Goal: Find specific page/section: Find specific page/section

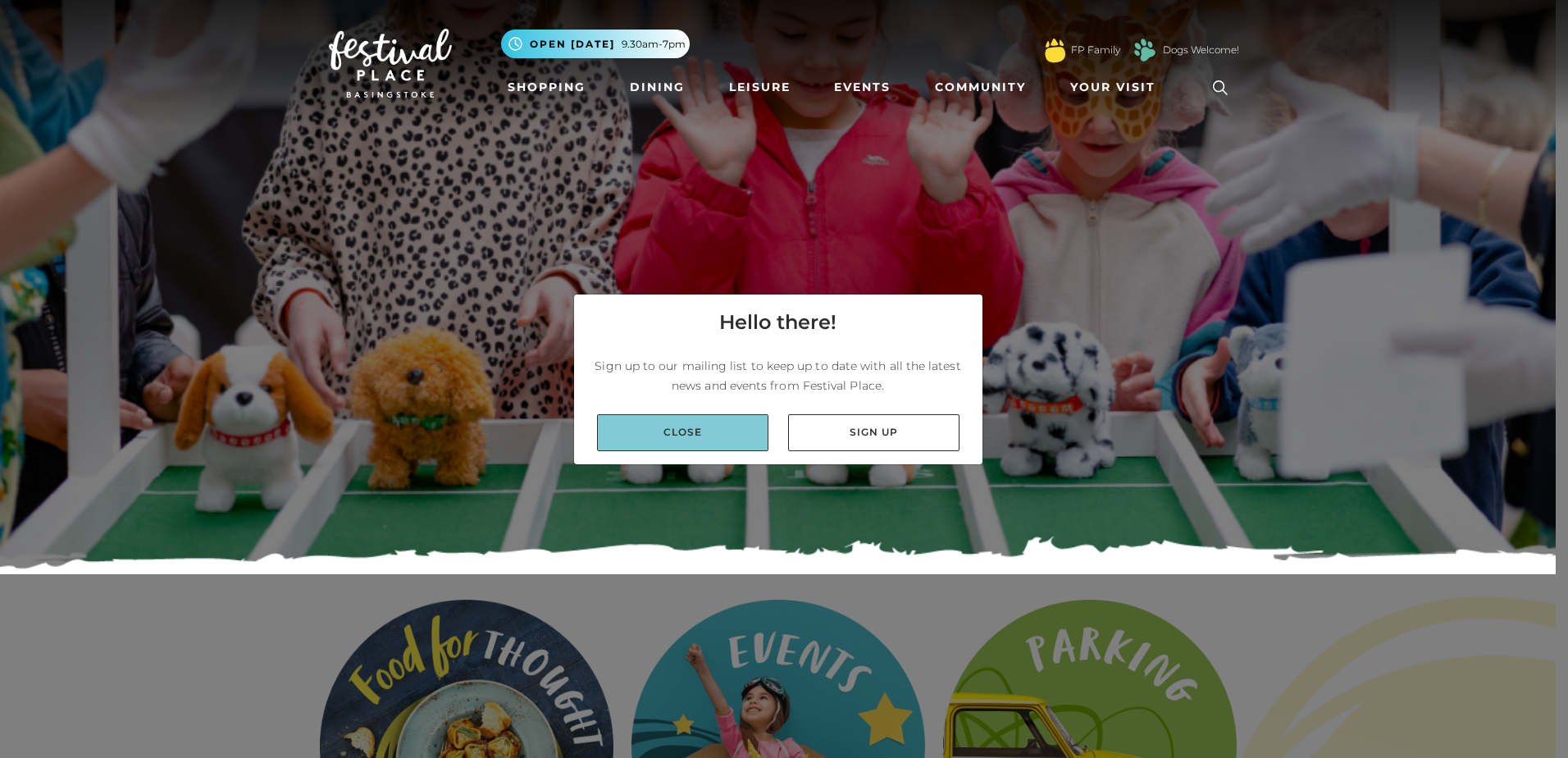
click at [717, 433] on link "Close" at bounding box center [683, 433] width 172 height 37
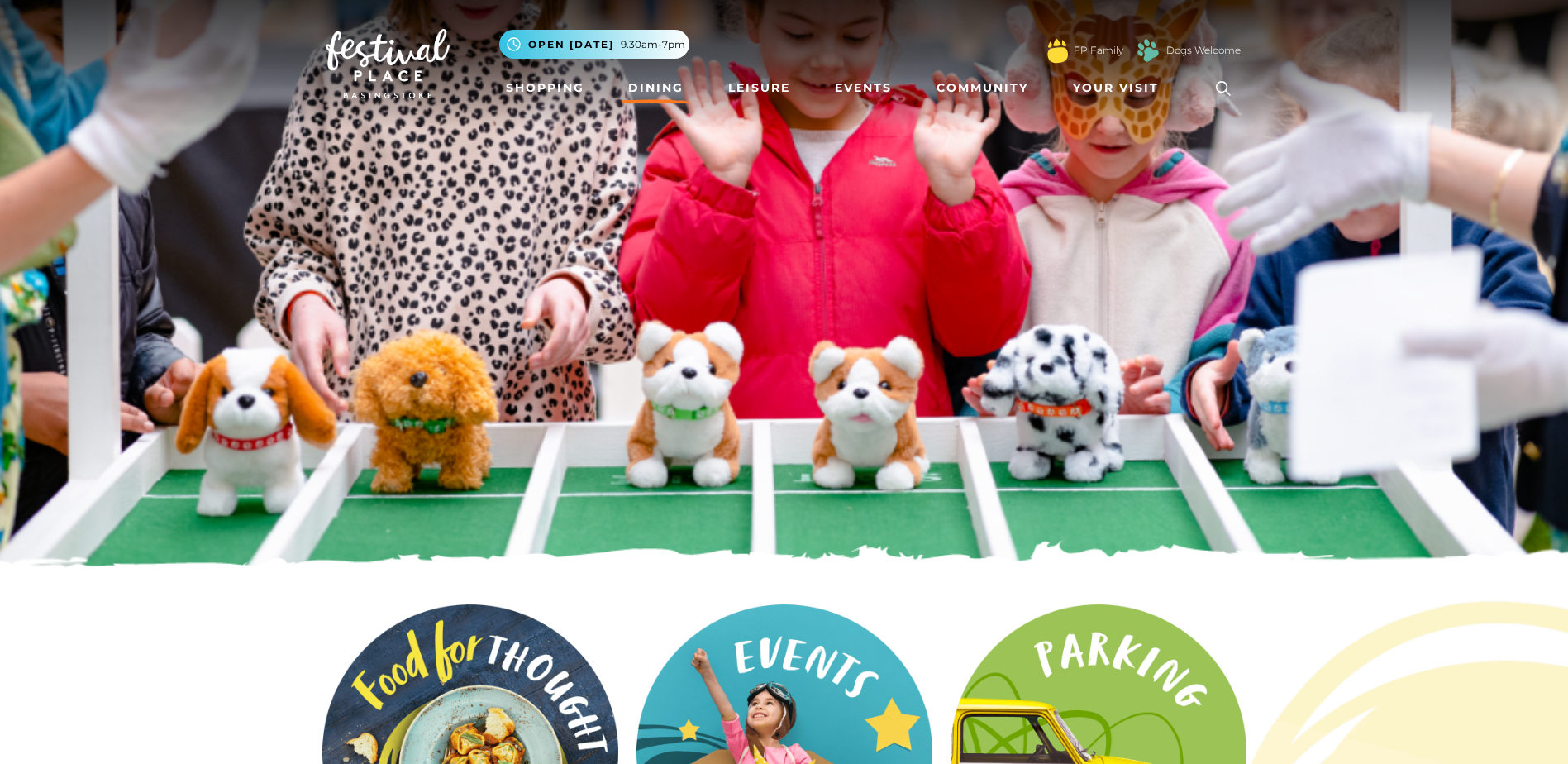
click at [650, 89] on link "Dining" at bounding box center [656, 88] width 69 height 30
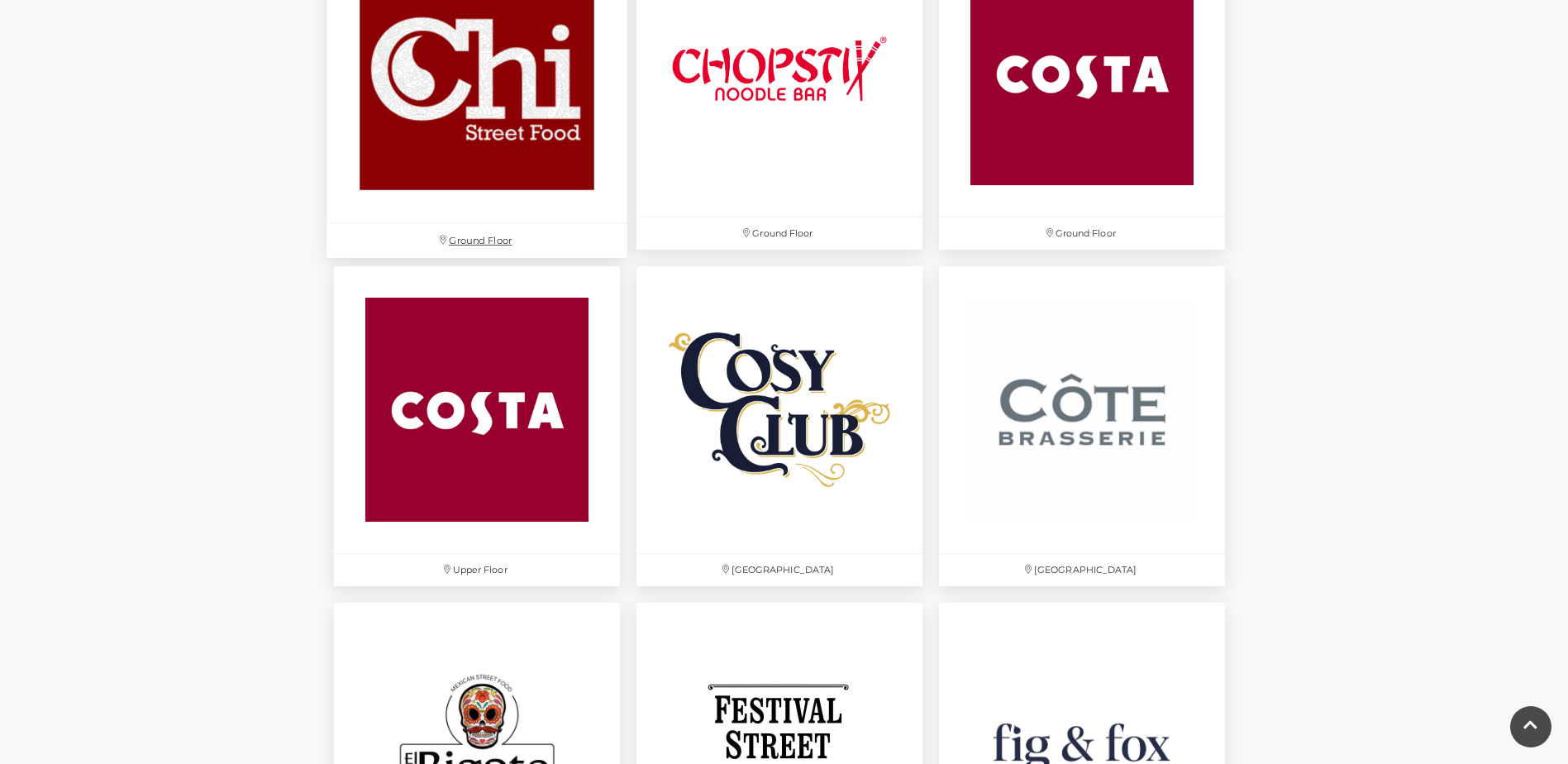
scroll to position [2232, 0]
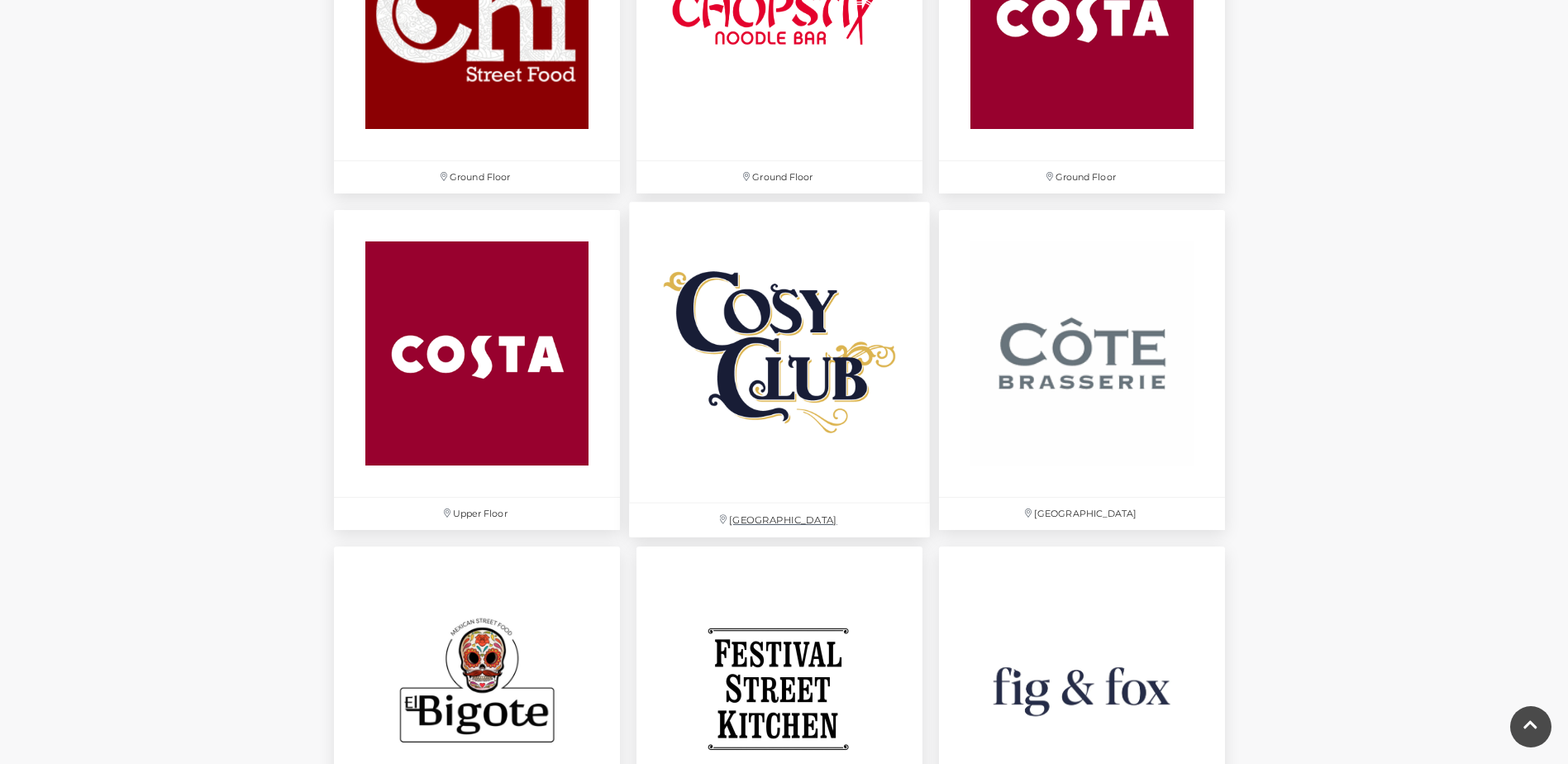
click at [771, 377] on img at bounding box center [780, 353] width 301 height 301
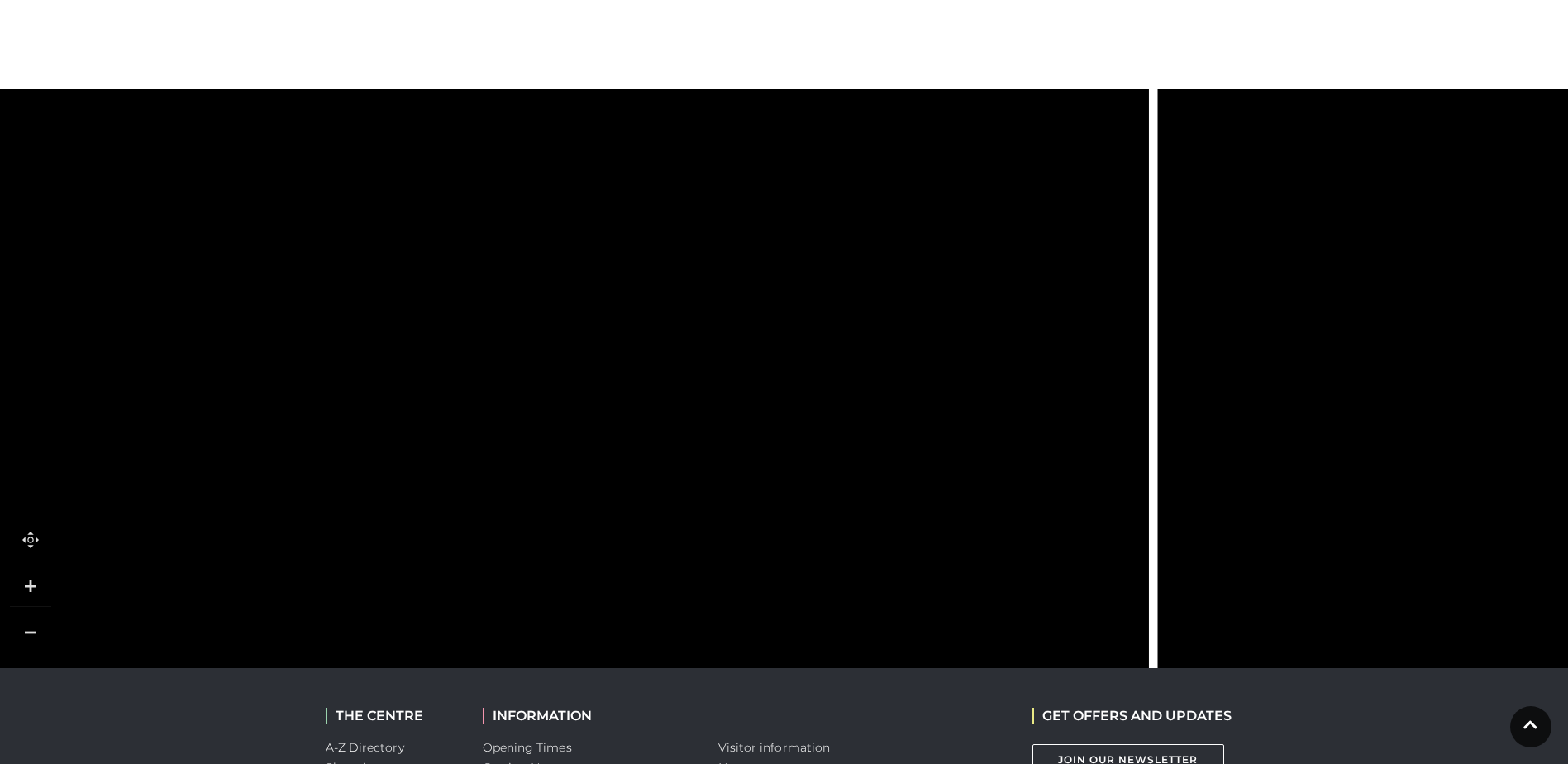
scroll to position [1075, 0]
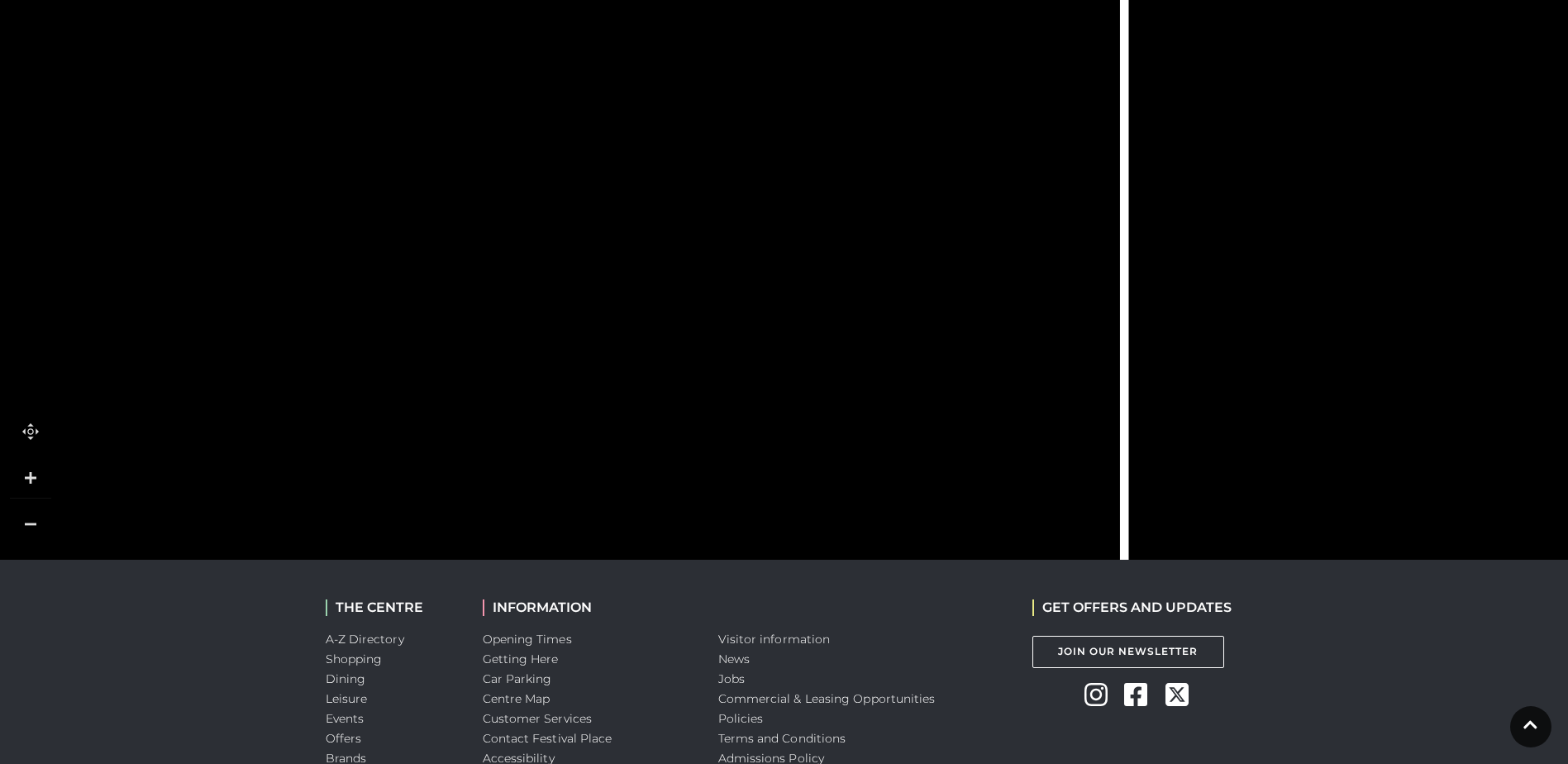
drag, startPoint x: 1320, startPoint y: 495, endPoint x: 1315, endPoint y: 407, distance: 88.1
click at [1251, 414] on tspan "TO GROUND LEVEL" at bounding box center [1251, 414] width 0 height 0
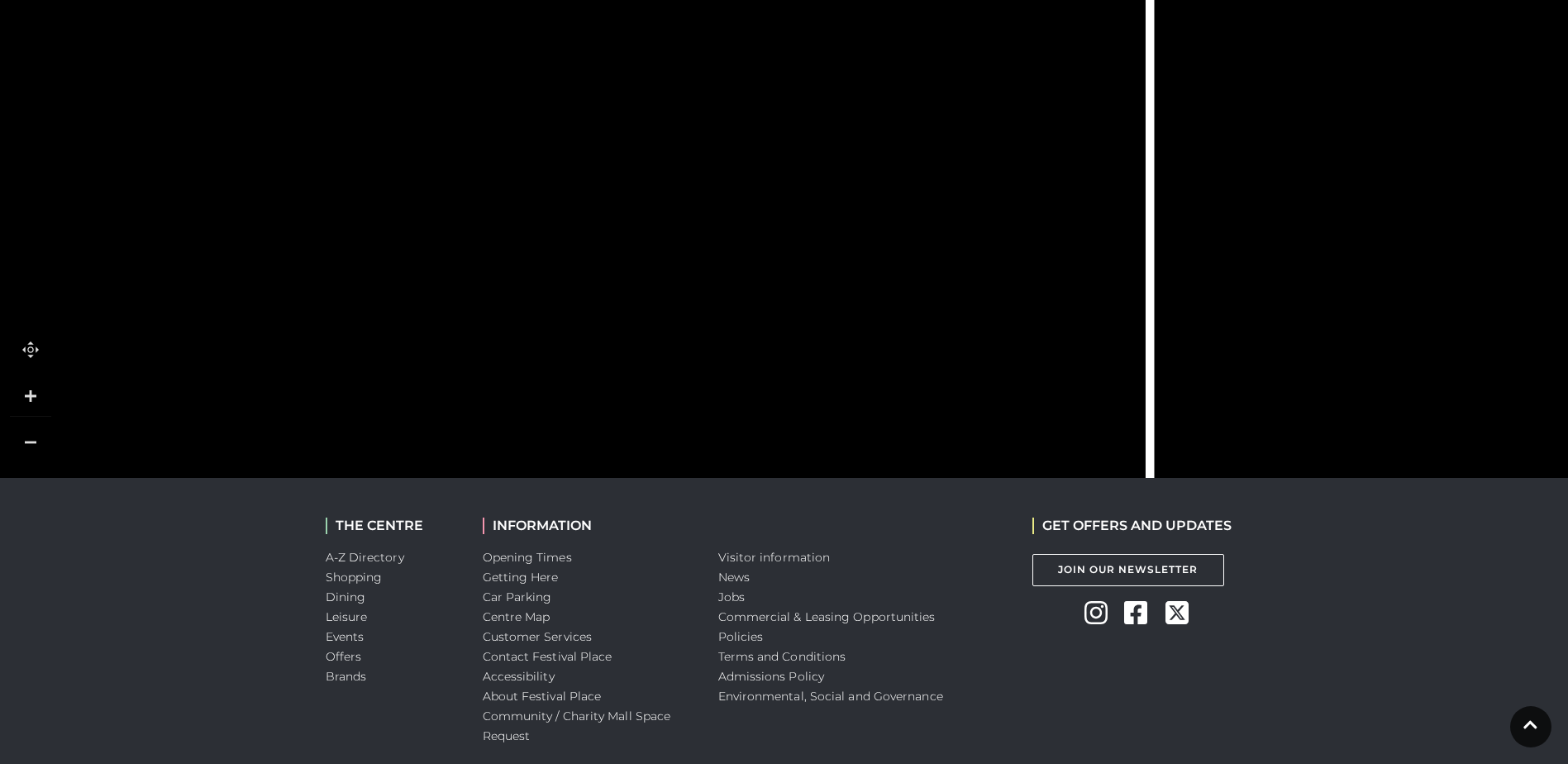
scroll to position [818, 0]
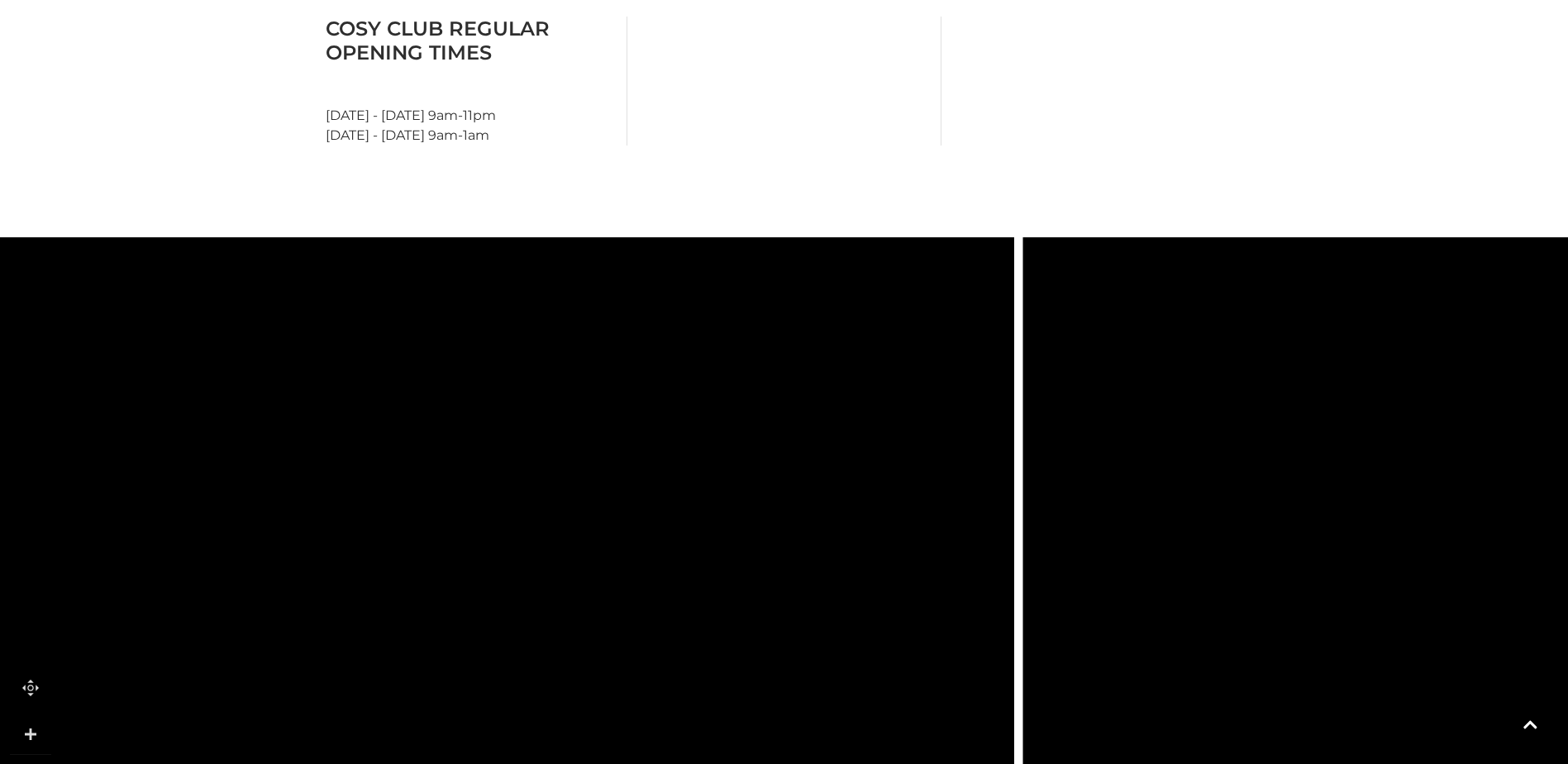
drag, startPoint x: 1159, startPoint y: 401, endPoint x: 837, endPoint y: 134, distance: 418.3
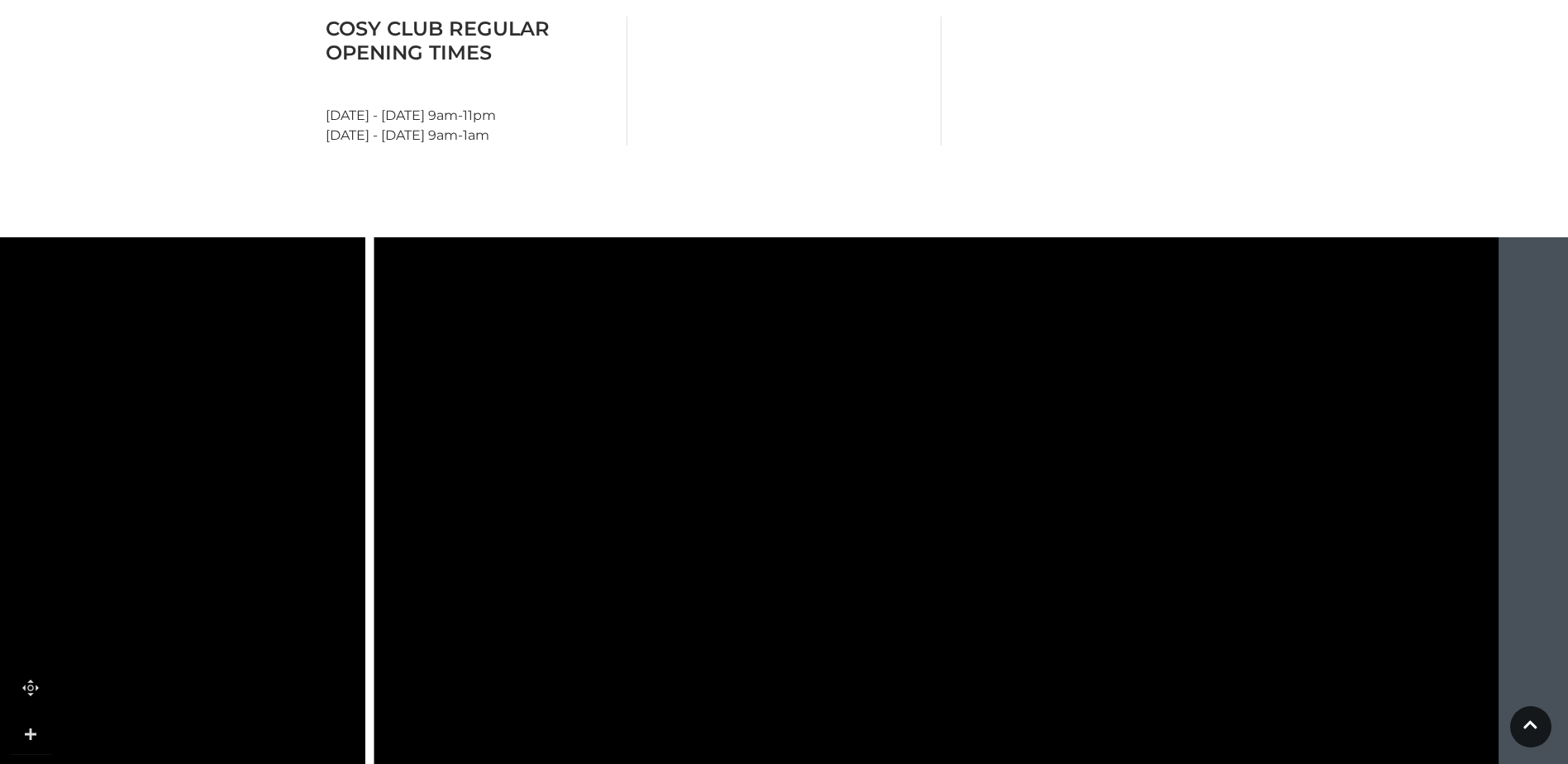
drag, startPoint x: 1144, startPoint y: 530, endPoint x: 483, endPoint y: 790, distance: 710.3
click at [483, 763] on html "Skip to Navigation Skip to Content Toggle navigation .st5{fill:none;stroke:#FFF…" at bounding box center [784, 179] width 1568 height 1995
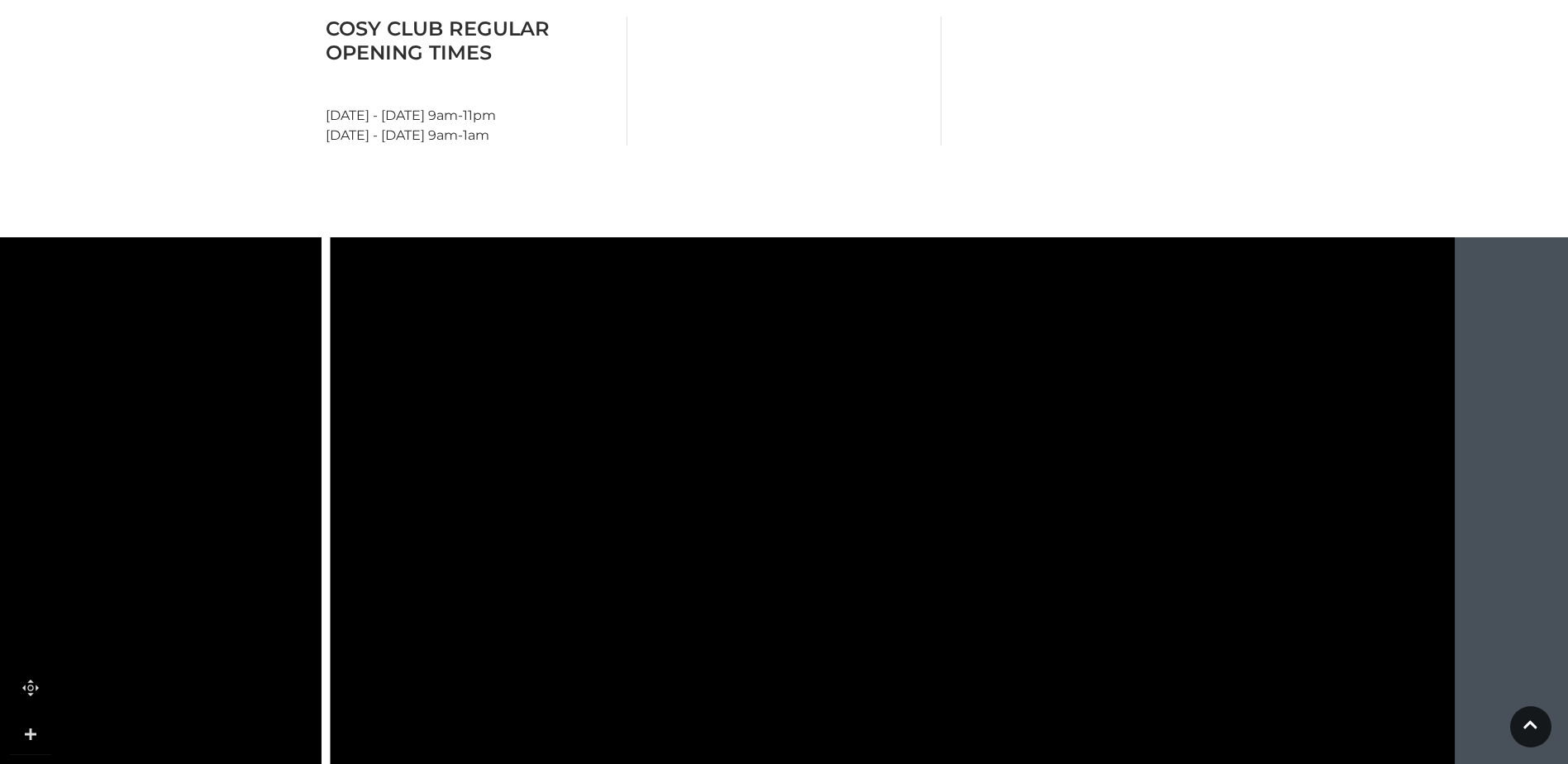
drag, startPoint x: 730, startPoint y: 620, endPoint x: 881, endPoint y: 780, distance: 220.0
click at [881, 763] on html "Skip to Navigation Skip to Content Toggle navigation .st5{fill:none;stroke:#FFF…" at bounding box center [784, 179] width 1568 height 1995
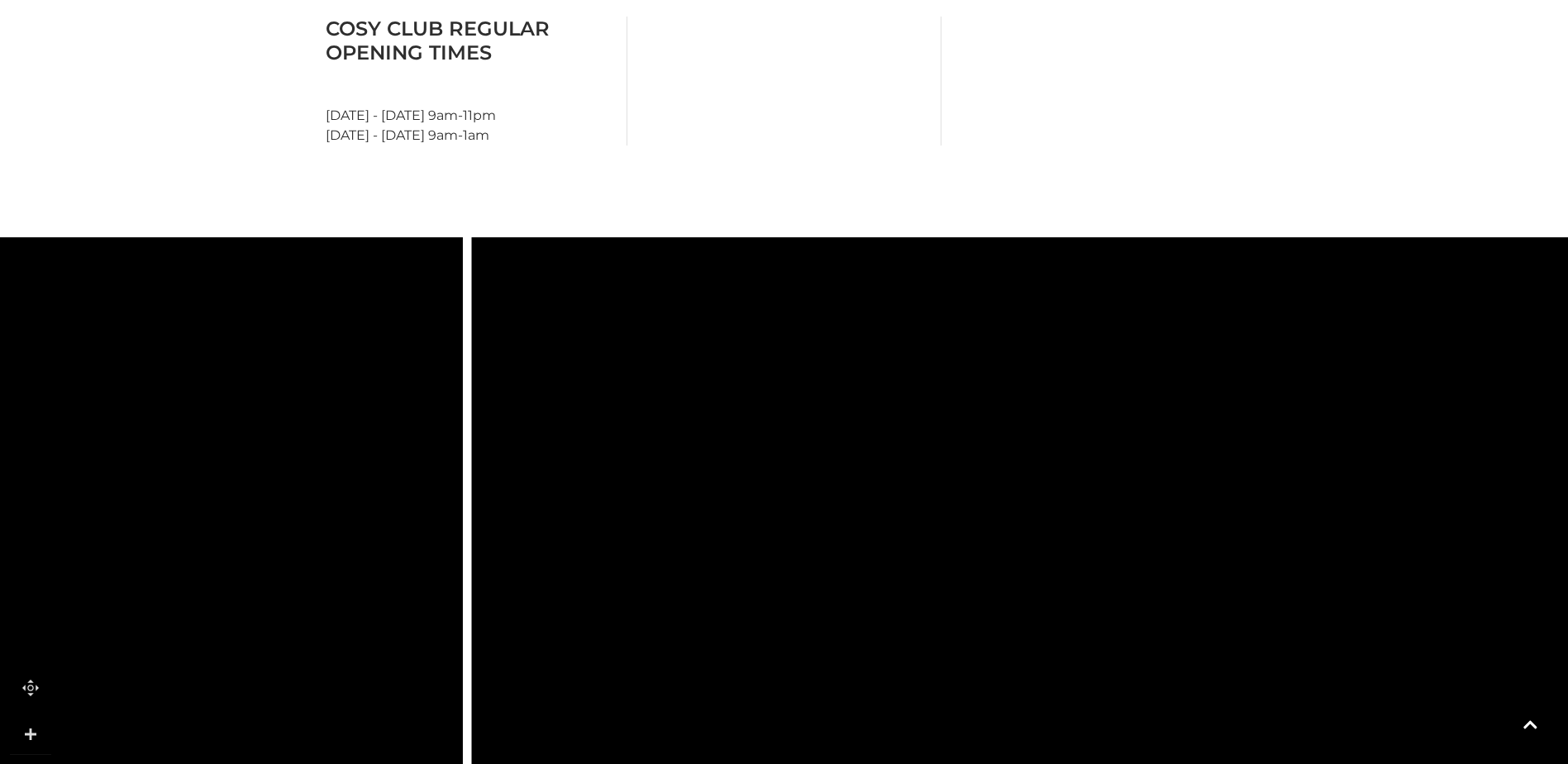
drag, startPoint x: 664, startPoint y: 434, endPoint x: 809, endPoint y: 630, distance: 243.8
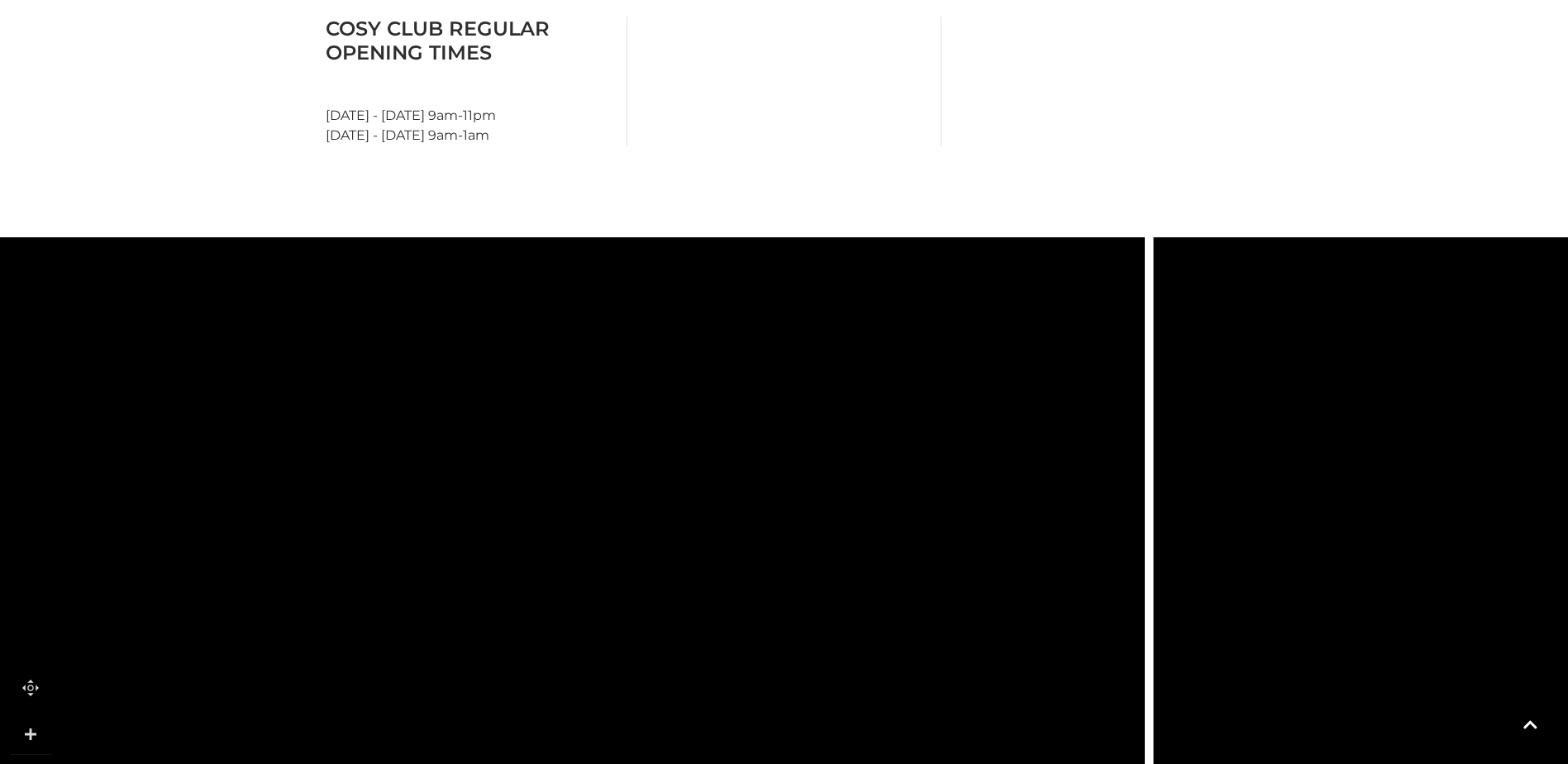
drag, startPoint x: 621, startPoint y: 486, endPoint x: 1300, endPoint y: 286, distance: 707.8
click at [1300, 286] on icon at bounding box center [449, 484] width 4661 height 2579
drag, startPoint x: 551, startPoint y: 472, endPoint x: 1390, endPoint y: 374, distance: 844.7
click at [1390, 374] on icon at bounding box center [1572, 444] width 630 height 1407
drag, startPoint x: 716, startPoint y: 476, endPoint x: 1092, endPoint y: 322, distance: 406.3
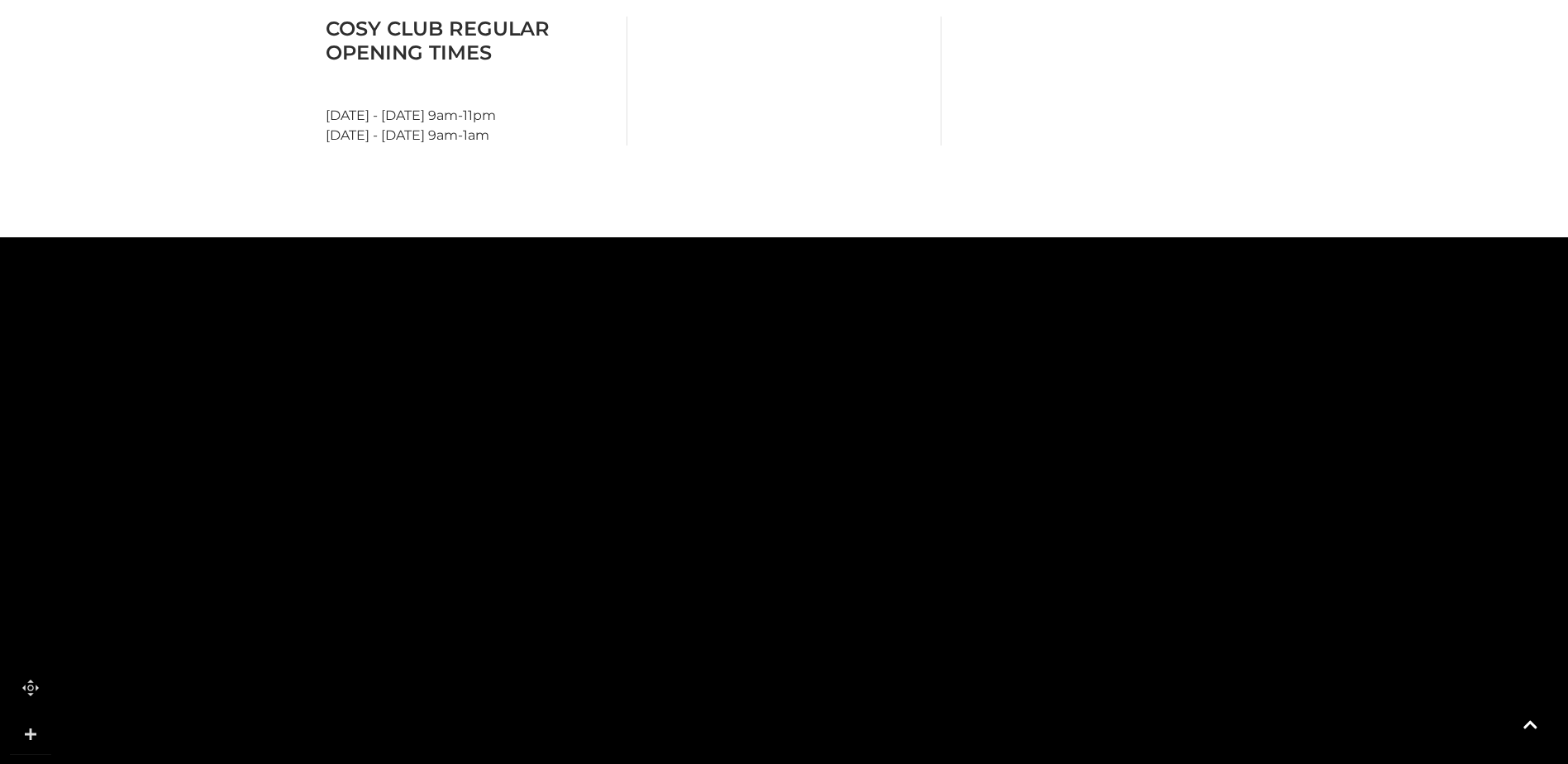
click at [1091, 307] on icon at bounding box center [1091, 313] width 3 height 13
drag, startPoint x: 1188, startPoint y: 539, endPoint x: 1017, endPoint y: 361, distance: 246.8
click at [1017, 361] on icon at bounding box center [1591, 37] width 4661 height 2579
drag, startPoint x: 1157, startPoint y: 539, endPoint x: 1167, endPoint y: 374, distance: 165.3
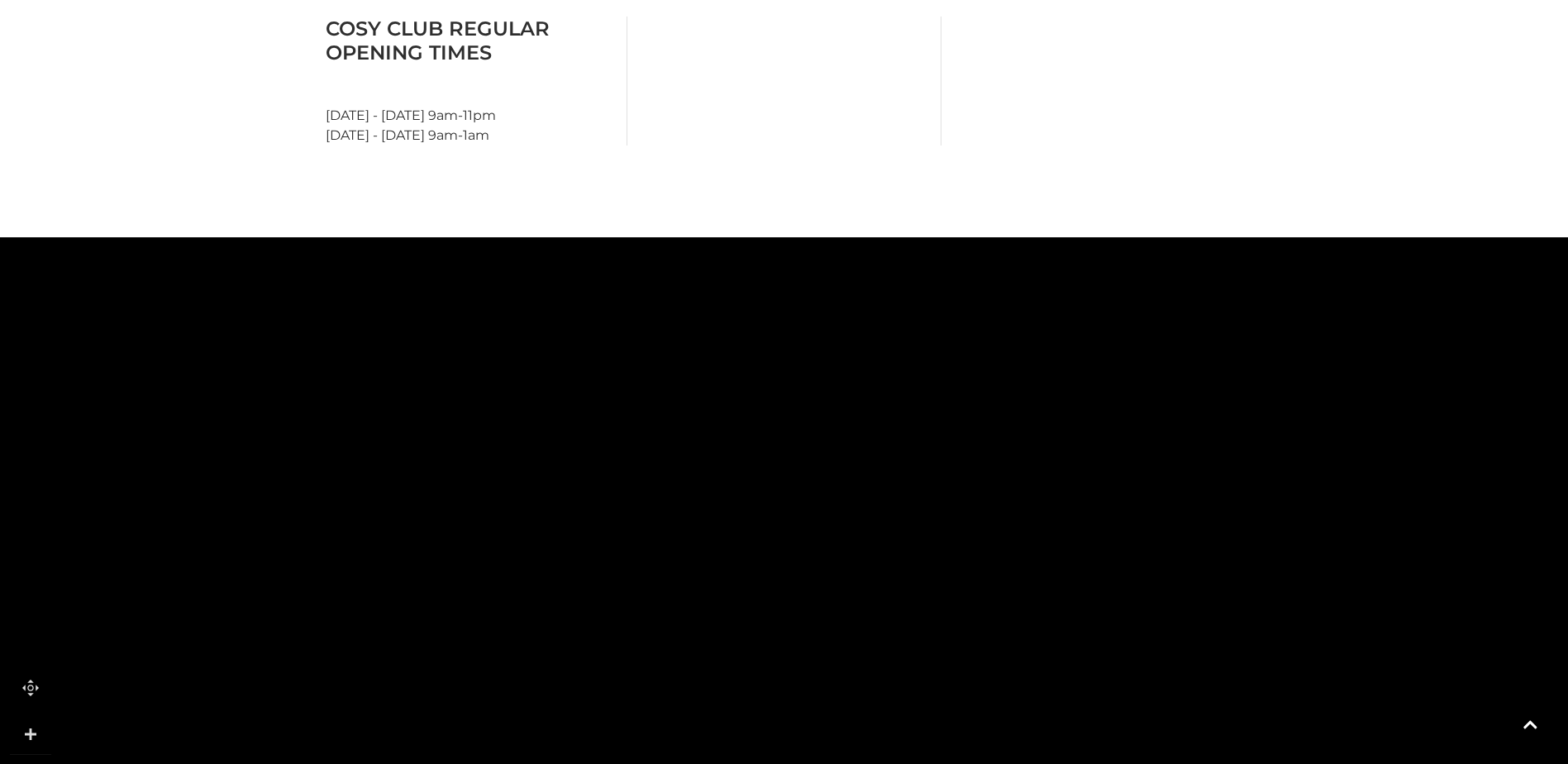
drag, startPoint x: 1165, startPoint y: 380, endPoint x: 635, endPoint y: 618, distance: 581.0
click at [635, 618] on icon at bounding box center [1070, 114] width 4661 height 2579
drag, startPoint x: 1035, startPoint y: 527, endPoint x: 635, endPoint y: 565, distance: 401.8
drag, startPoint x: 724, startPoint y: 528, endPoint x: 870, endPoint y: 337, distance: 240.4
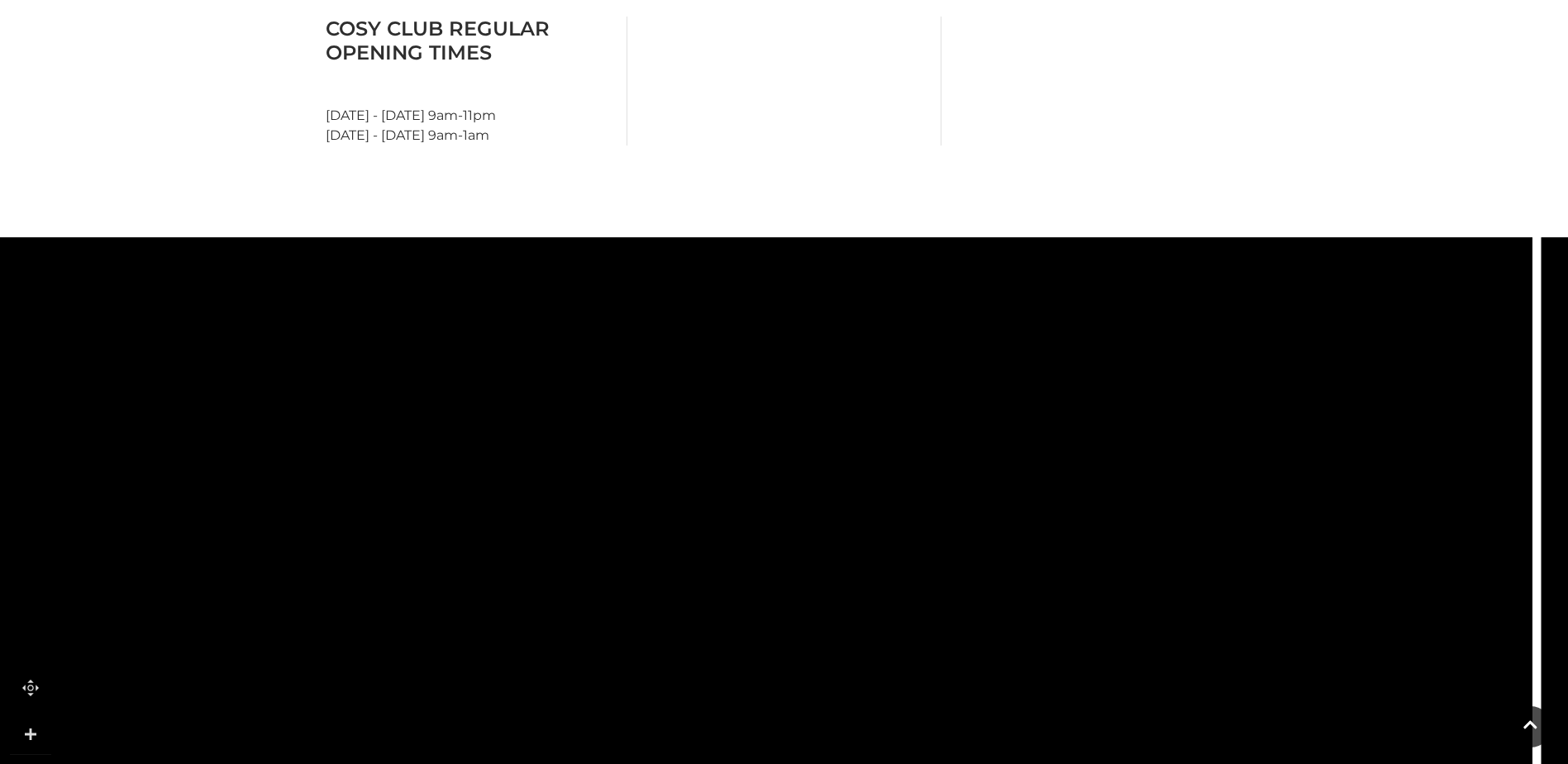
click at [870, 337] on icon at bounding box center [1120, 14] width 630 height 1407
drag, startPoint x: 1110, startPoint y: 599, endPoint x: 1459, endPoint y: 525, distance: 356.8
drag, startPoint x: 719, startPoint y: 504, endPoint x: 989, endPoint y: 311, distance: 331.9
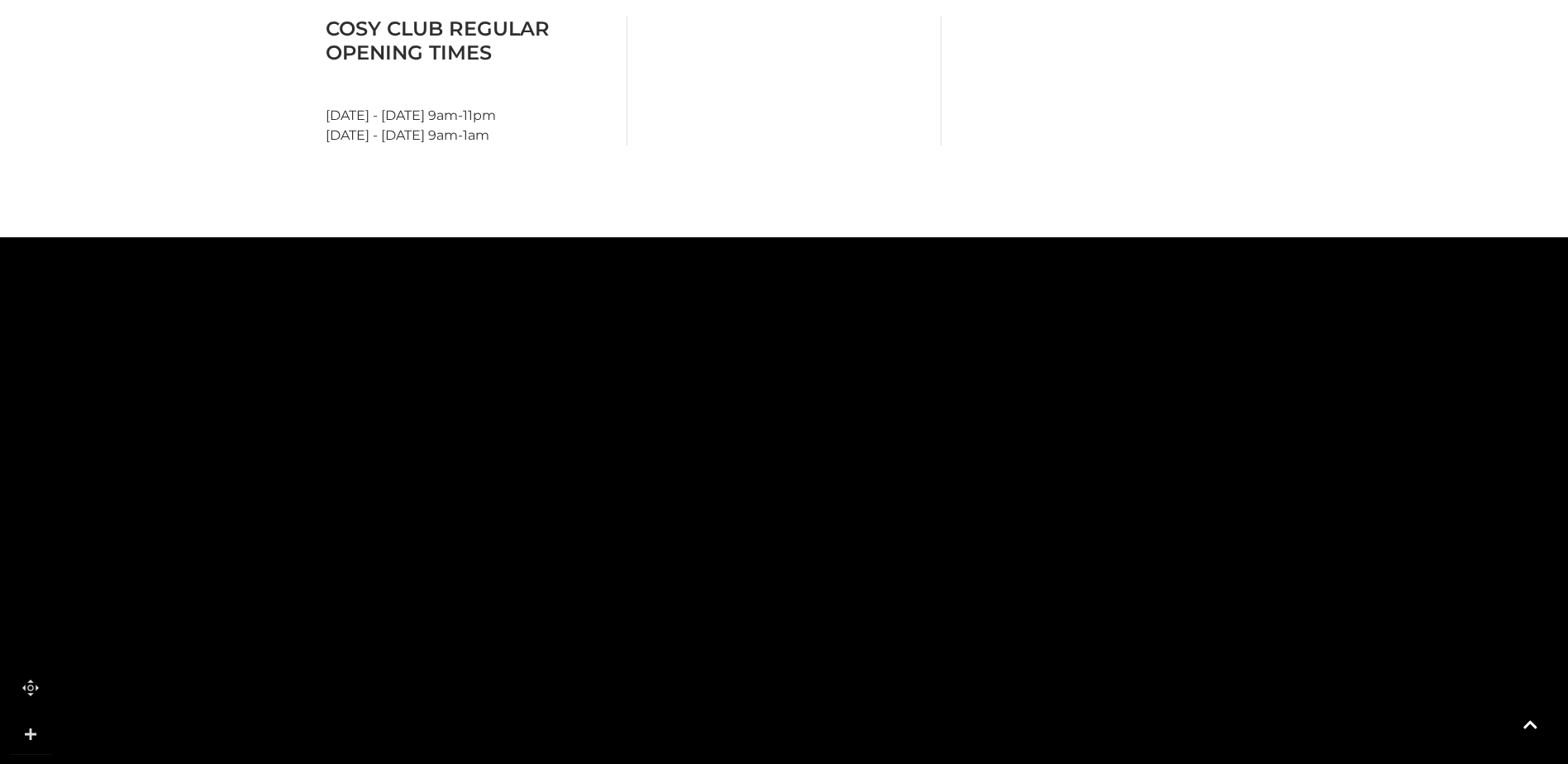
drag, startPoint x: 1179, startPoint y: 489, endPoint x: 1152, endPoint y: 532, distance: 50.8
drag, startPoint x: 1001, startPoint y: 440, endPoint x: 398, endPoint y: 703, distance: 657.9
click at [398, 703] on icon at bounding box center [1091, 116] width 4661 height 2579
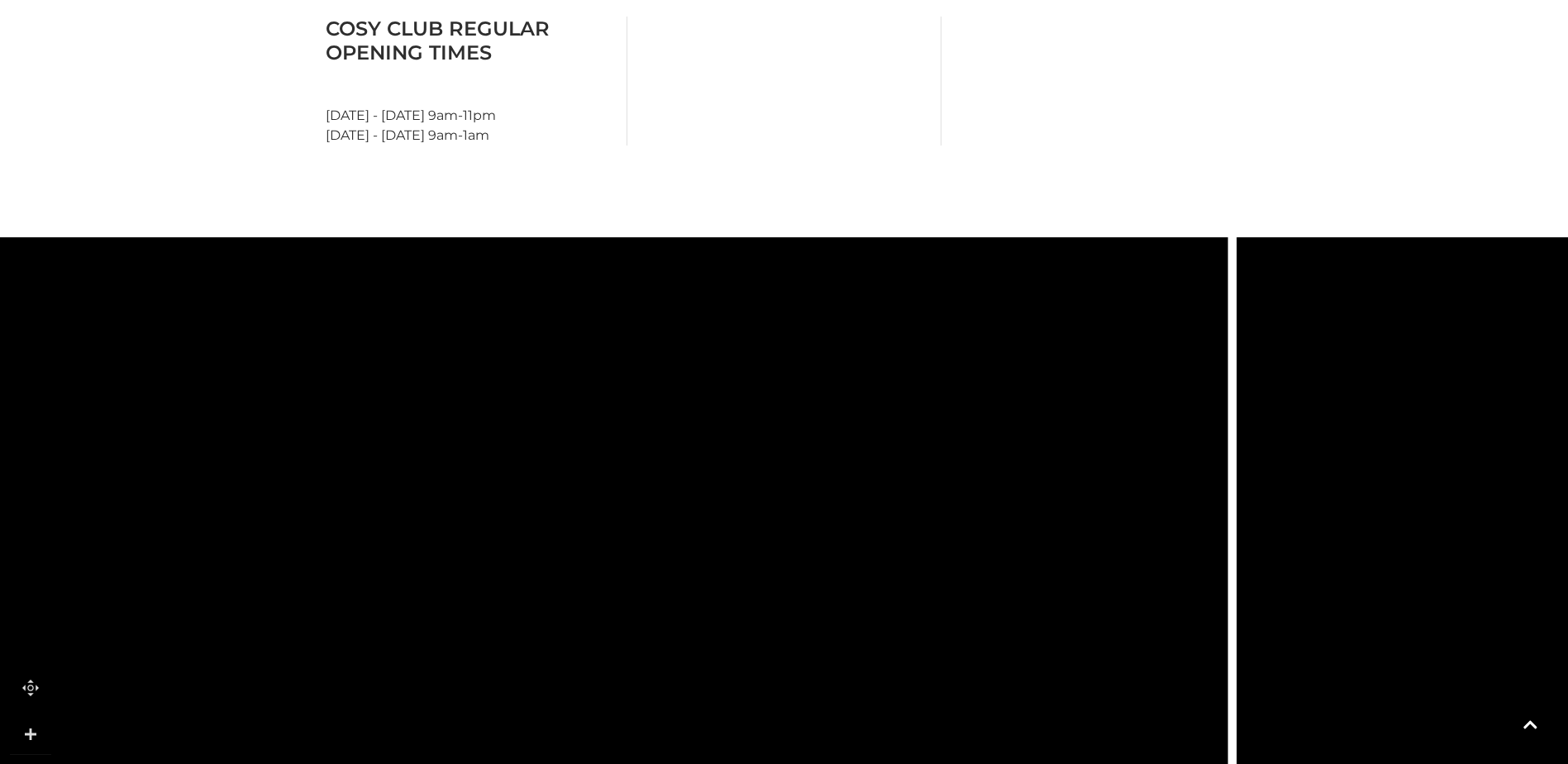
drag, startPoint x: 1051, startPoint y: 499, endPoint x: 584, endPoint y: 677, distance: 499.8
click at [584, 677] on icon at bounding box center [815, 370] width 630 height 1407
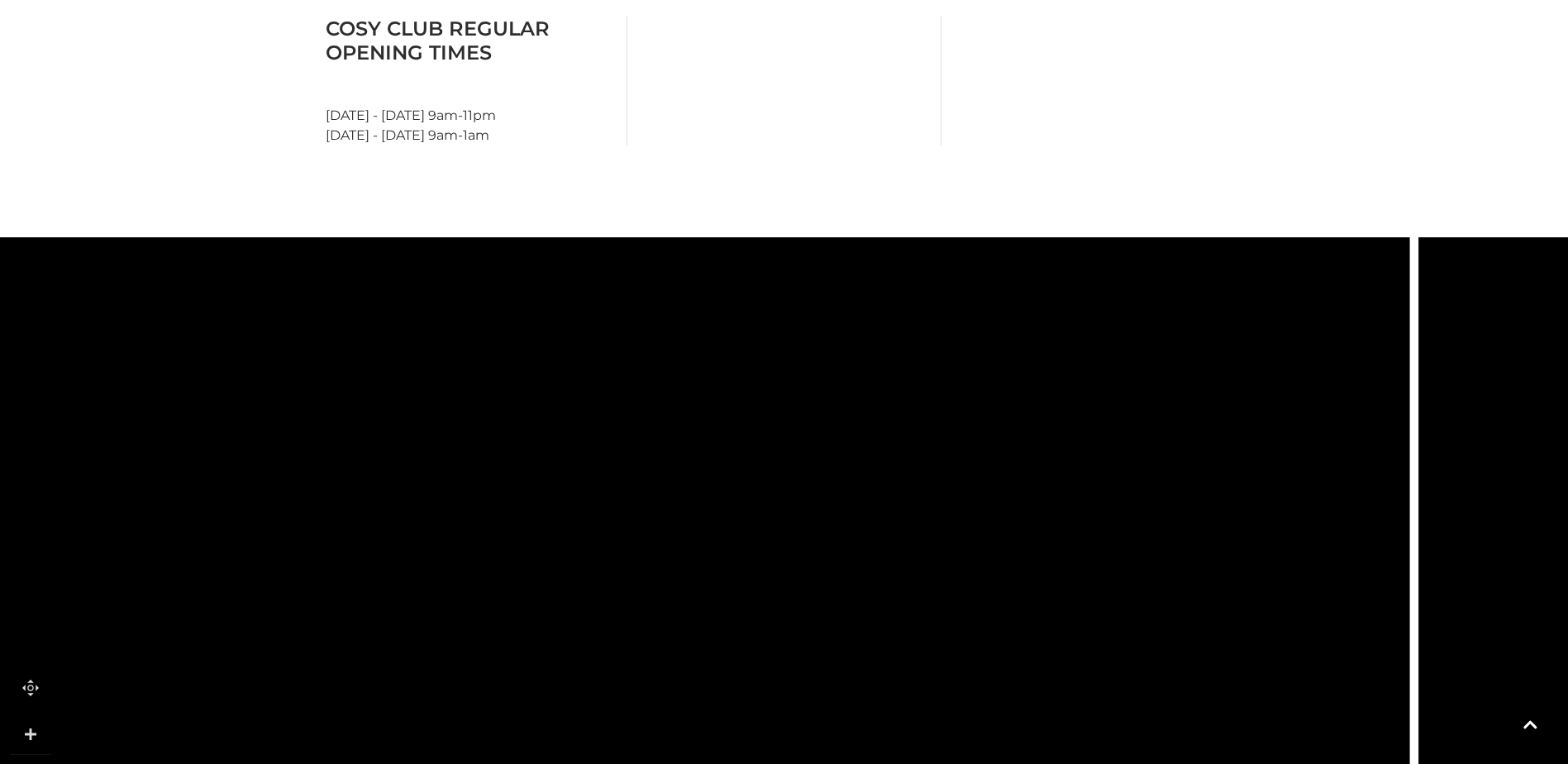
drag, startPoint x: 853, startPoint y: 450, endPoint x: 1035, endPoint y: 658, distance: 276.4
click at [1035, 658] on icon at bounding box center [714, 518] width 4661 height 2579
drag, startPoint x: 1016, startPoint y: 537, endPoint x: 1008, endPoint y: 611, distance: 74.4
click at [1015, 615] on icon at bounding box center [714, 713] width 4661 height 2579
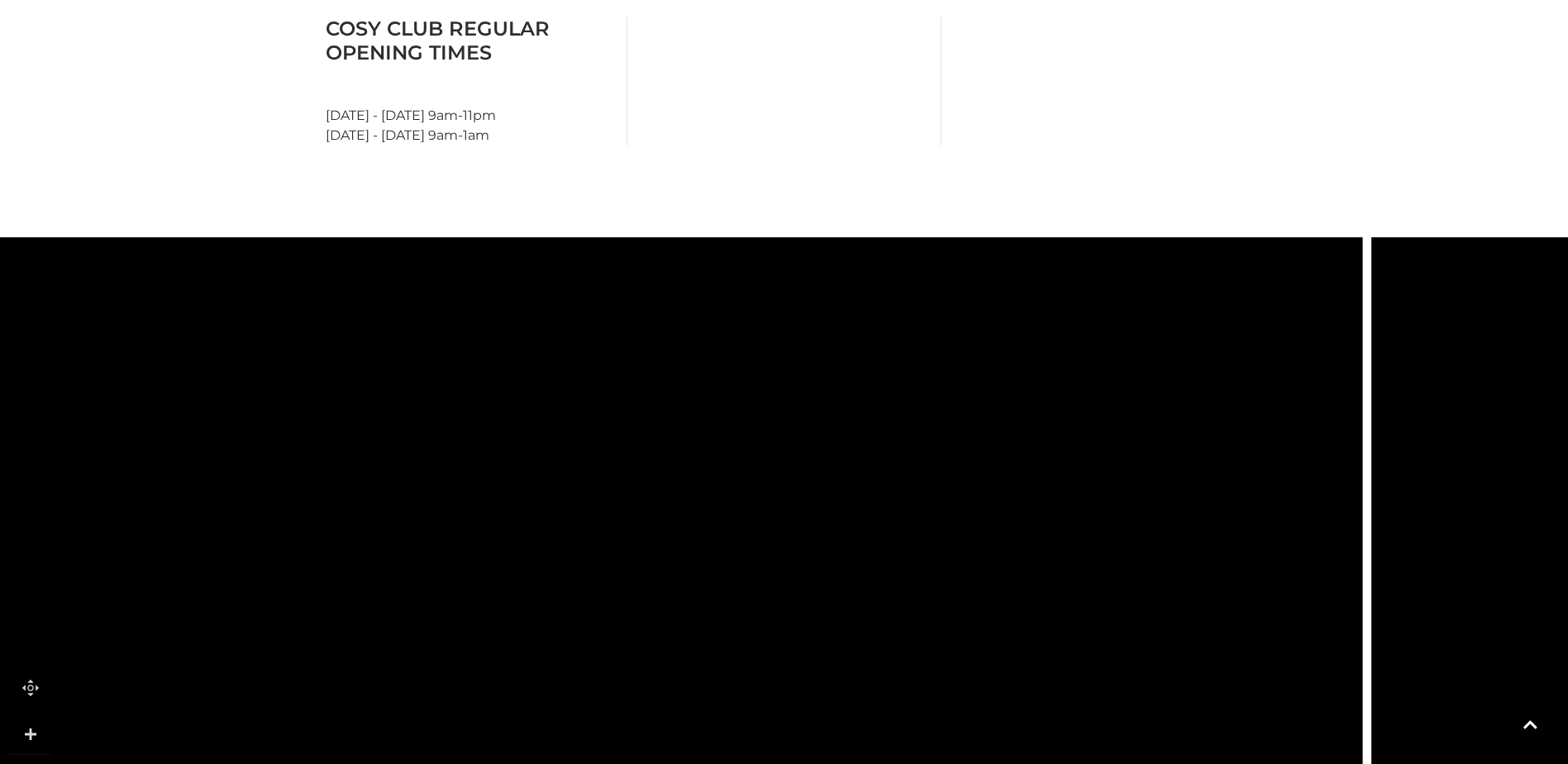
drag, startPoint x: 999, startPoint y: 450, endPoint x: 953, endPoint y: 558, distance: 117.4
